Goal: Find specific page/section: Find specific page/section

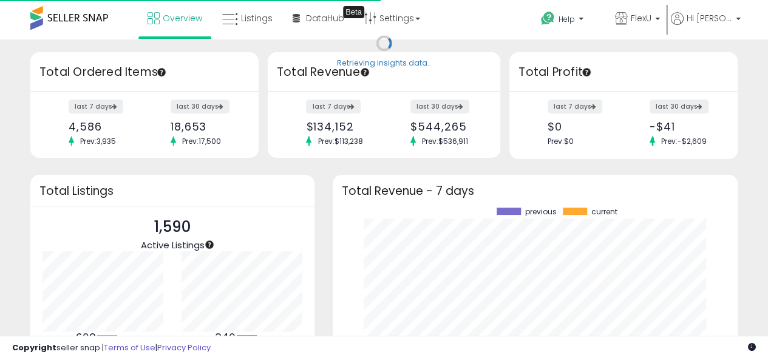
scroll to position [169, 381]
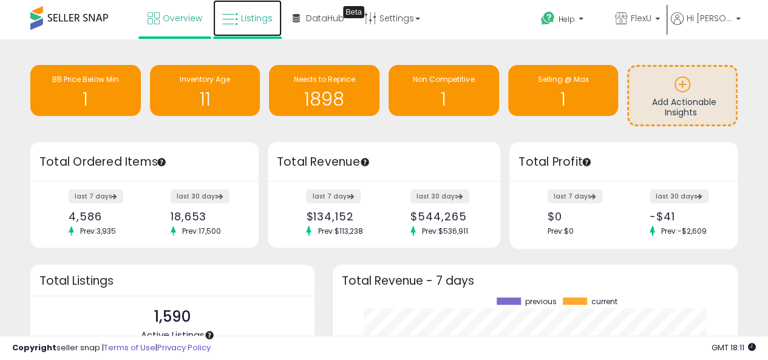
click at [248, 14] on span "Listings" at bounding box center [257, 18] width 32 height 12
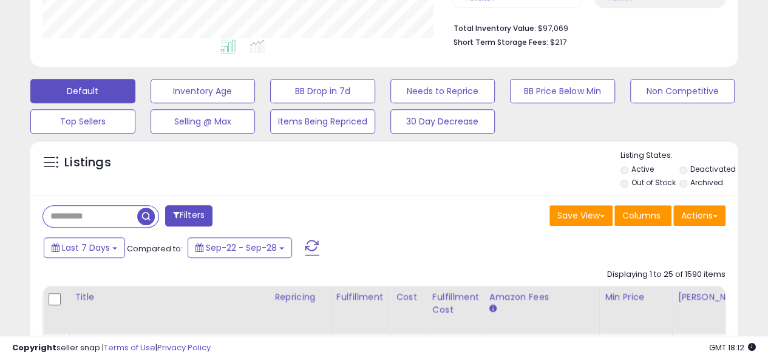
scroll to position [425, 0]
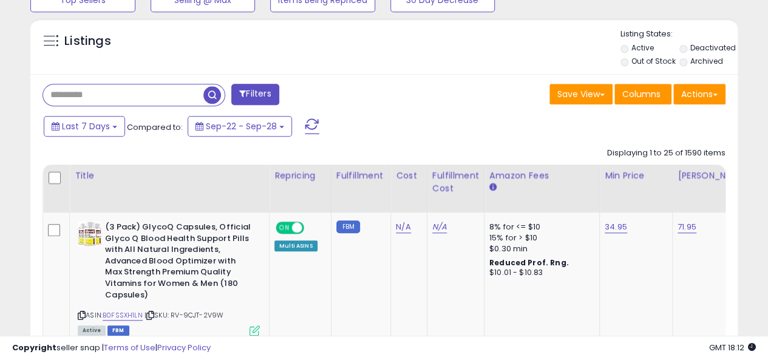
click at [97, 97] on input "text" at bounding box center [123, 94] width 160 height 21
type input "**********"
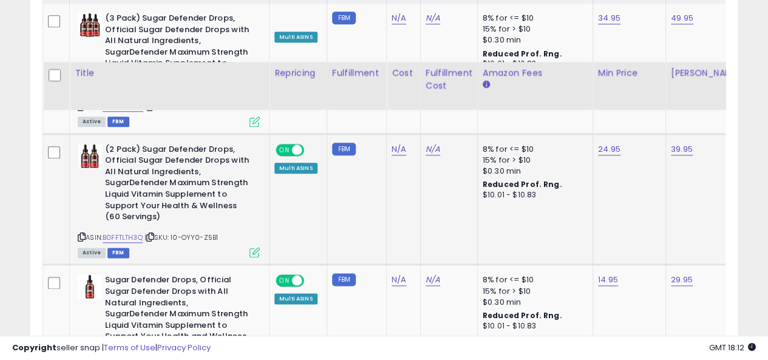
scroll to position [573, 0]
